Goal: Information Seeking & Learning: Learn about a topic

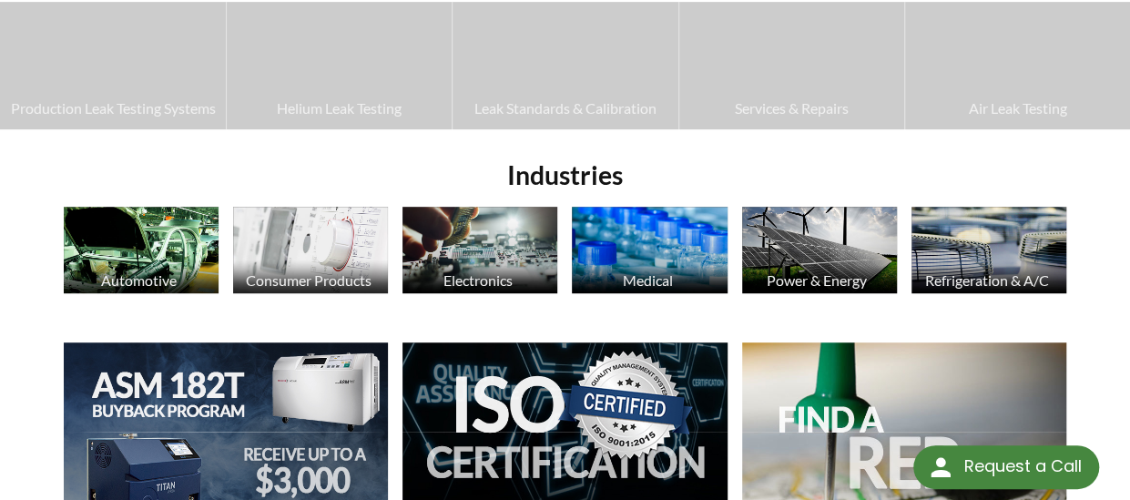
click at [672, 238] on img at bounding box center [649, 250] width 155 height 87
click at [471, 228] on img at bounding box center [480, 250] width 155 height 87
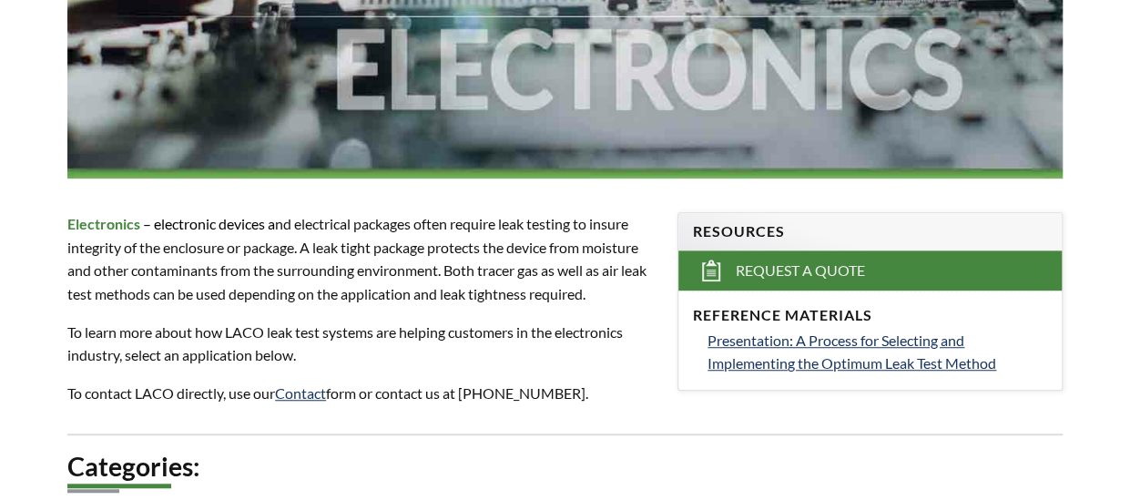
select select "Language Translate Widget"
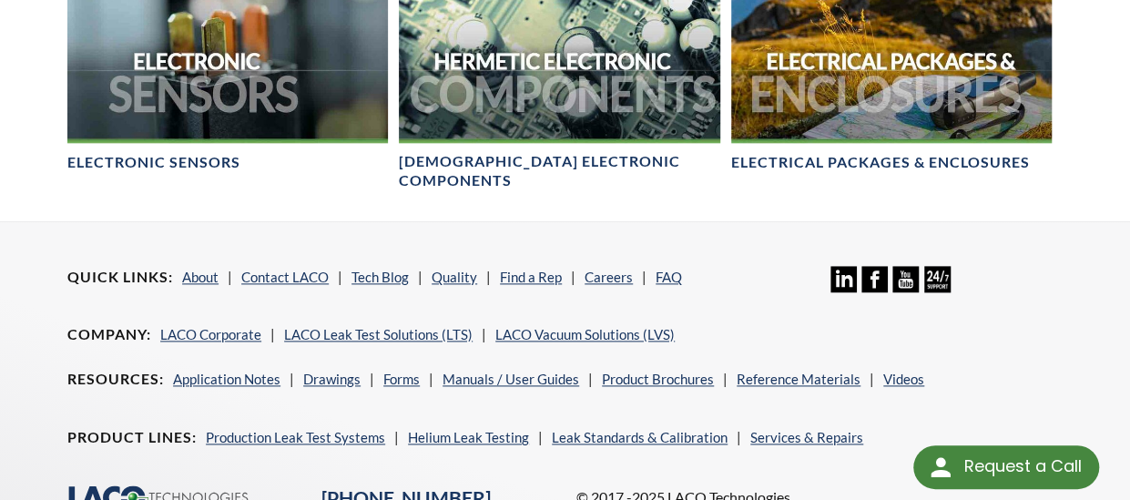
scroll to position [1093, 0]
